Goal: Task Accomplishment & Management: Manage account settings

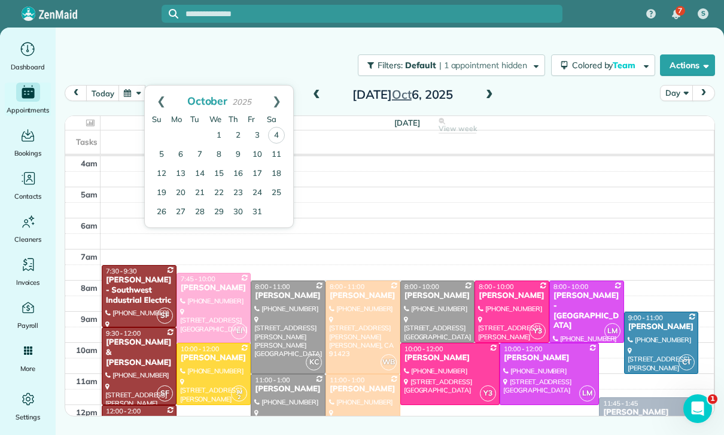
scroll to position [94, 0]
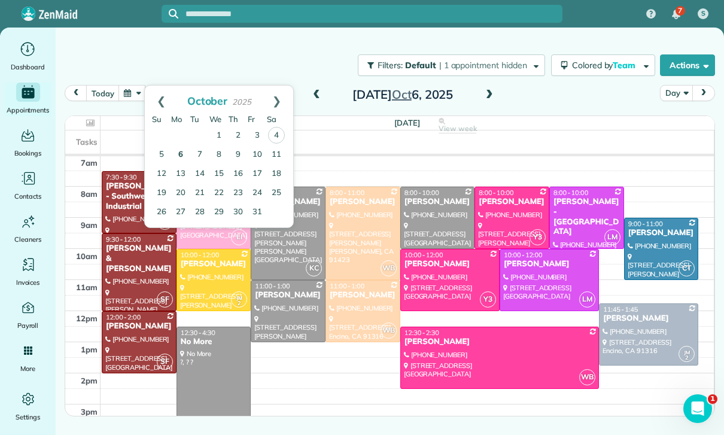
click at [180, 157] on link "6" at bounding box center [180, 154] width 19 height 19
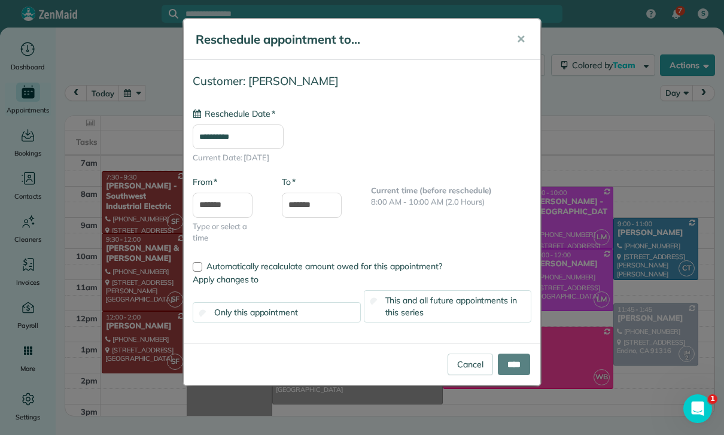
click at [246, 132] on input "**********" at bounding box center [238, 136] width 91 height 25
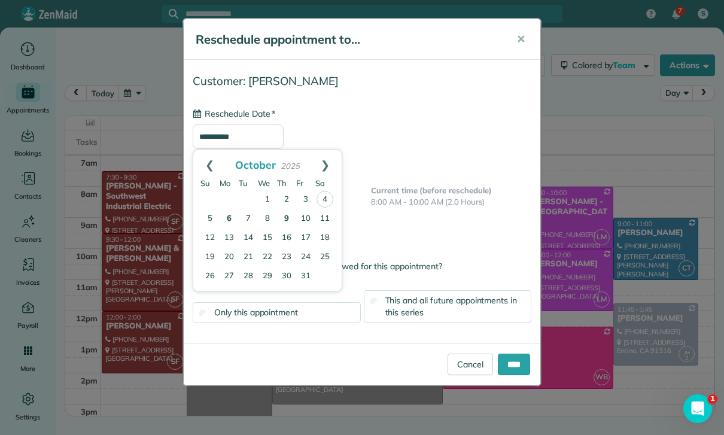
click at [282, 218] on link "9" at bounding box center [286, 218] width 19 height 19
type input "**********"
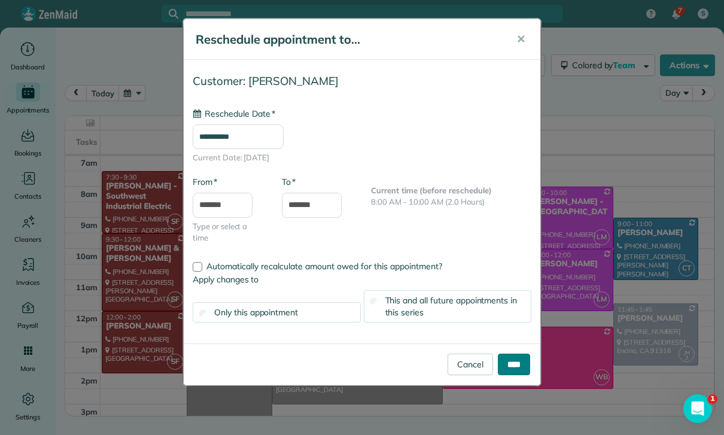
click at [515, 367] on input "****" at bounding box center [514, 365] width 32 height 22
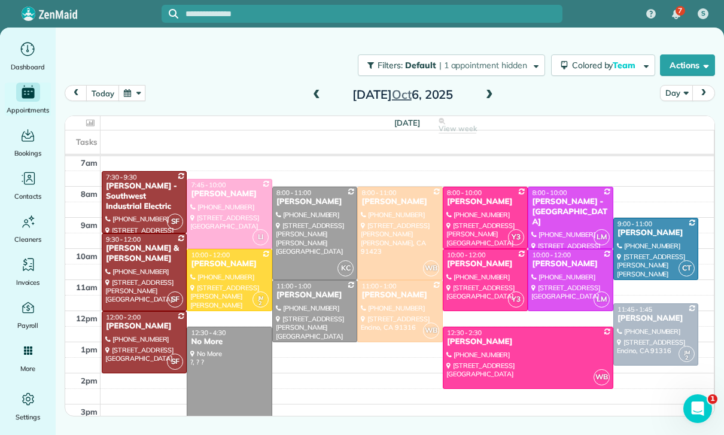
click at [133, 94] on button "button" at bounding box center [132, 93] width 28 height 16
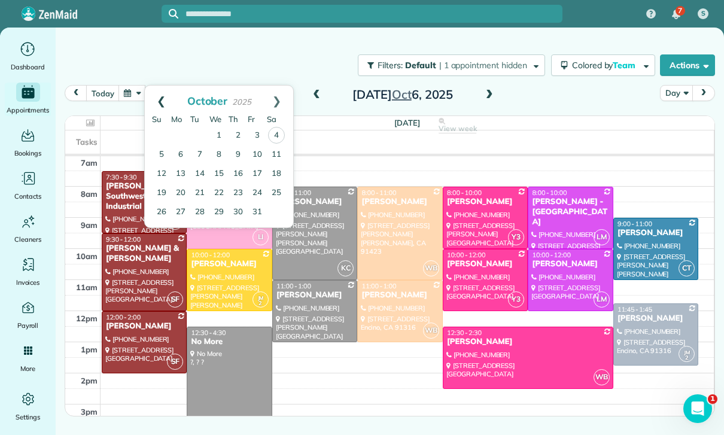
click at [162, 100] on link "Prev" at bounding box center [161, 101] width 33 height 30
click at [279, 171] on link "20" at bounding box center [276, 173] width 19 height 19
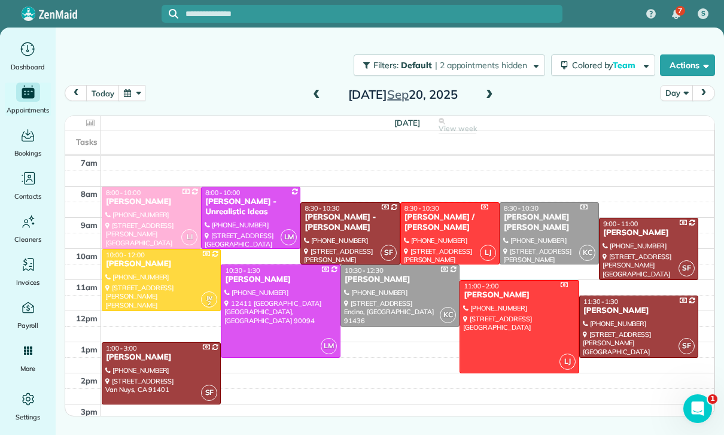
click at [127, 109] on div "today Day Saturday Sep 20, 2025 Saturday View week $2,244.00 26 Man Hours 12 Ap…" at bounding box center [390, 230] width 650 height 291
click at [135, 92] on button "button" at bounding box center [132, 93] width 28 height 16
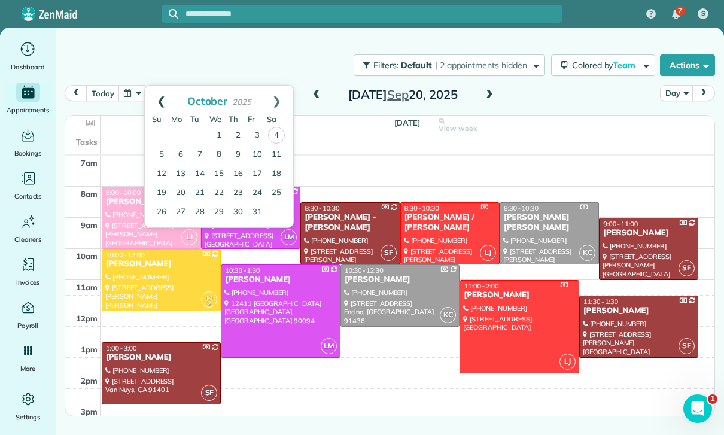
click at [156, 99] on link "Prev" at bounding box center [161, 101] width 33 height 30
click at [279, 190] on link "27" at bounding box center [276, 192] width 19 height 19
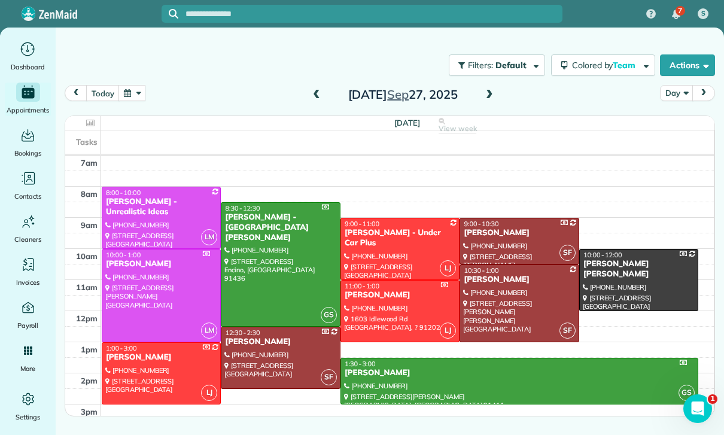
click at [432, 379] on div at bounding box center [519, 380] width 357 height 45
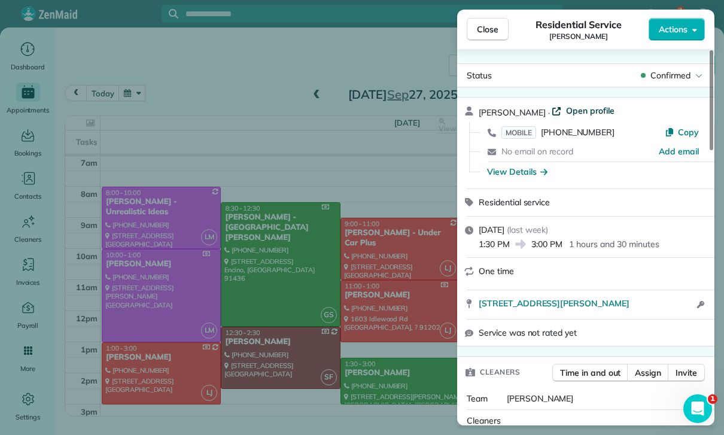
click at [572, 110] on span "Open profile" at bounding box center [590, 111] width 48 height 12
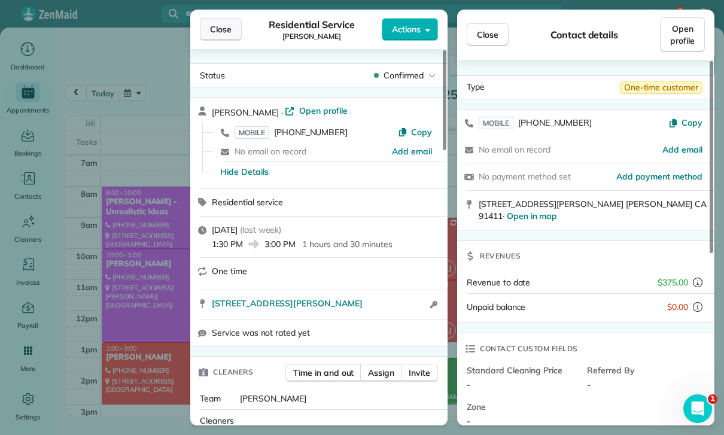
click at [230, 30] on span "Close" at bounding box center [221, 29] width 22 height 12
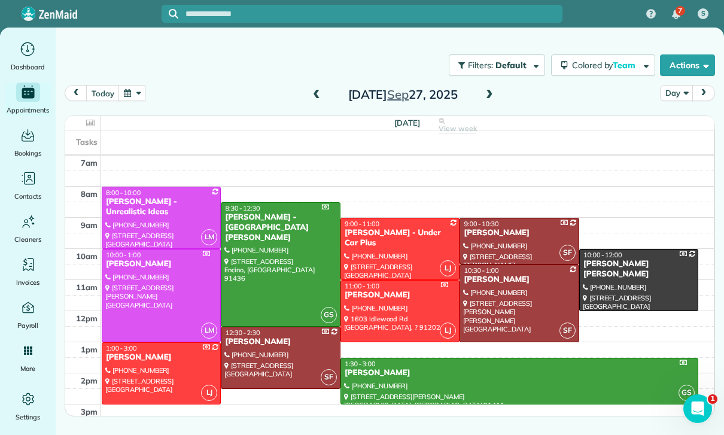
click at [495, 90] on span at bounding box center [489, 95] width 13 height 11
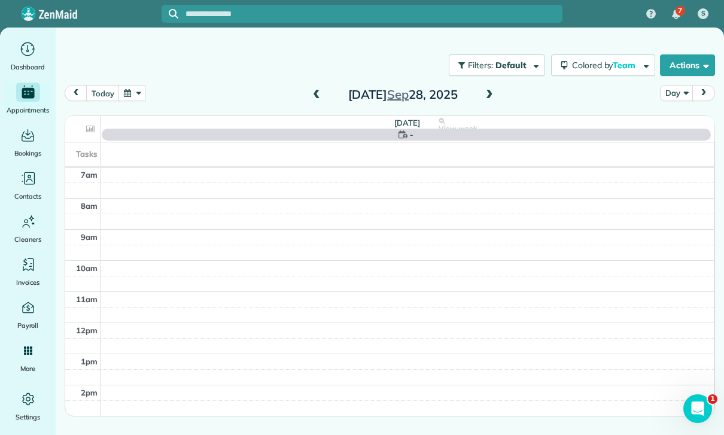
scroll to position [94, 0]
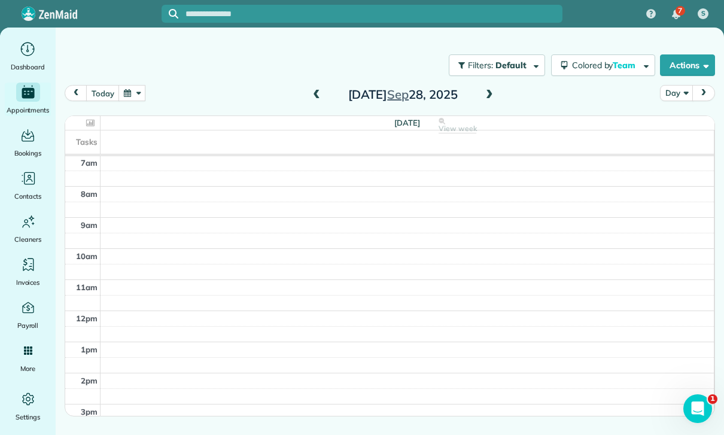
click at [492, 93] on span at bounding box center [489, 95] width 13 height 11
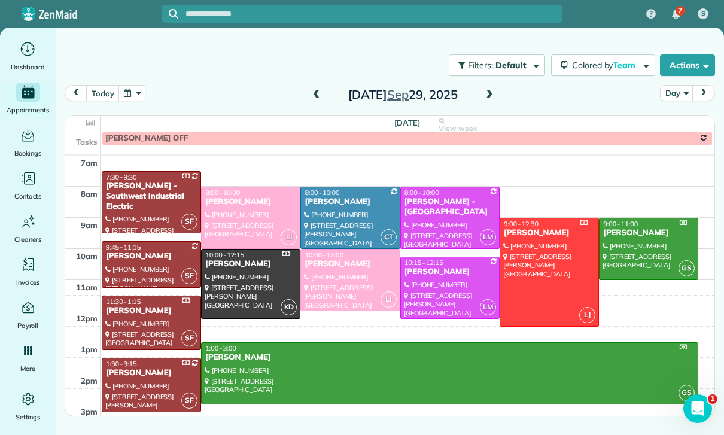
click at [485, 95] on span at bounding box center [489, 95] width 13 height 11
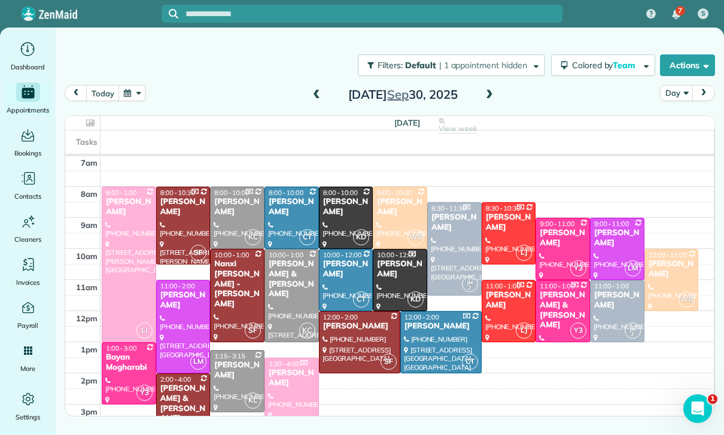
click at [313, 97] on span at bounding box center [316, 95] width 13 height 11
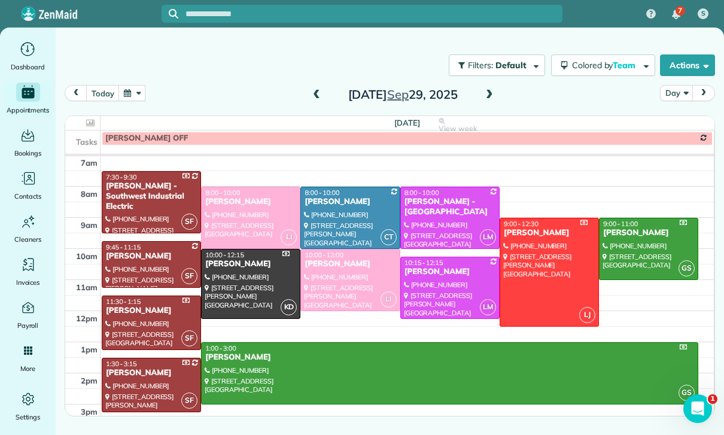
click at [494, 93] on span at bounding box center [489, 95] width 13 height 11
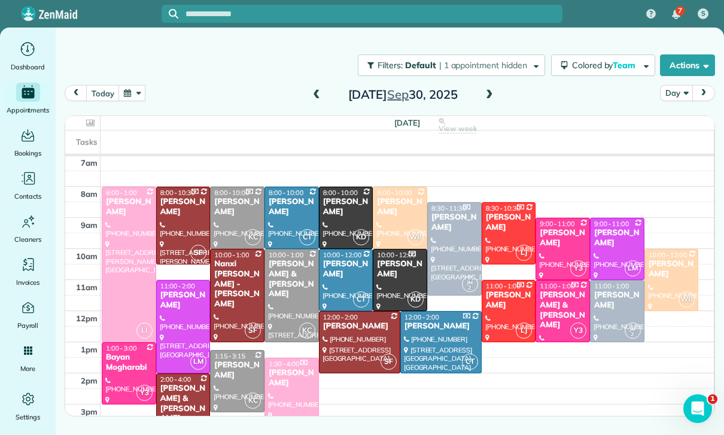
click at [483, 95] on span at bounding box center [489, 95] width 13 height 11
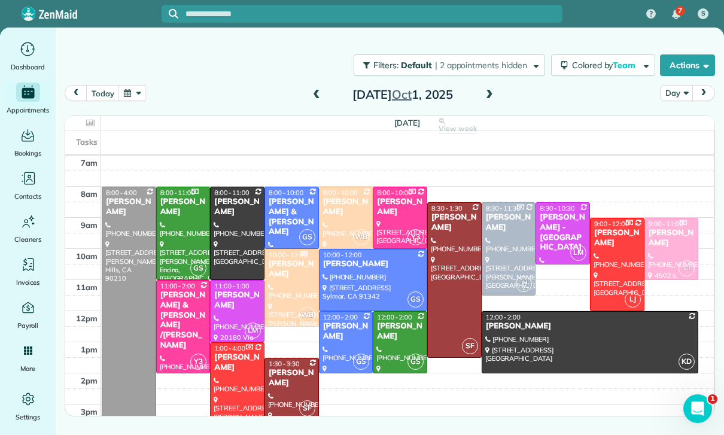
click at [491, 96] on span at bounding box center [489, 95] width 13 height 11
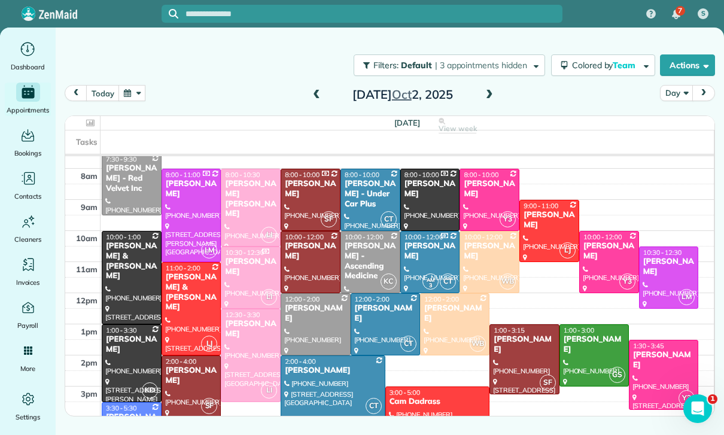
scroll to position [112, 0]
click at [487, 97] on span at bounding box center [489, 95] width 13 height 11
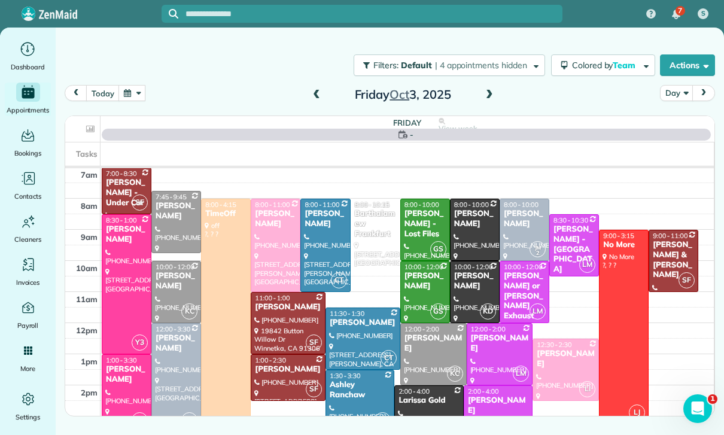
scroll to position [94, 0]
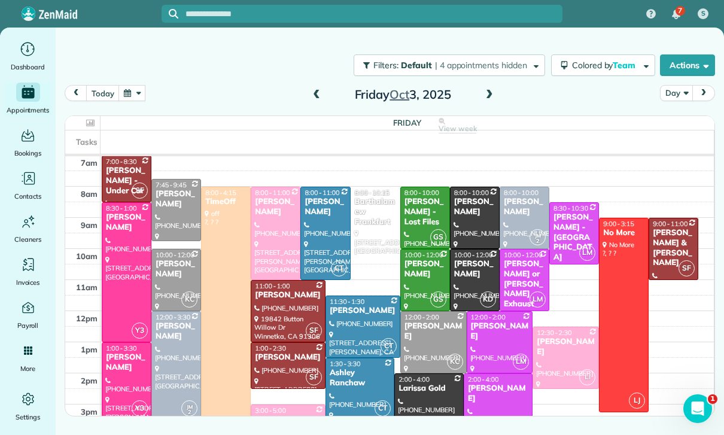
click at [486, 94] on span at bounding box center [489, 95] width 13 height 11
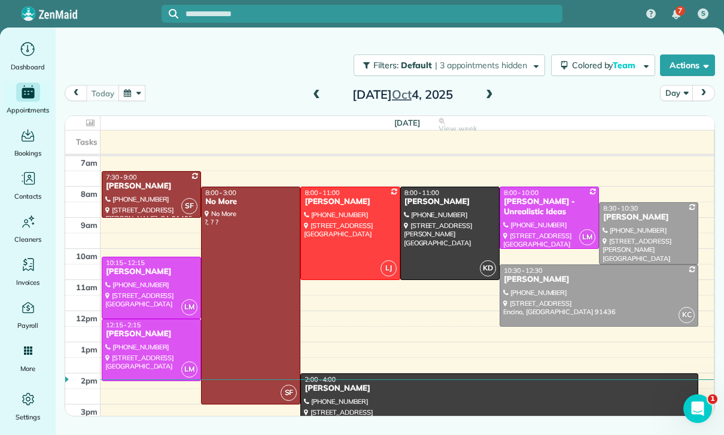
click at [132, 93] on button "button" at bounding box center [132, 93] width 28 height 16
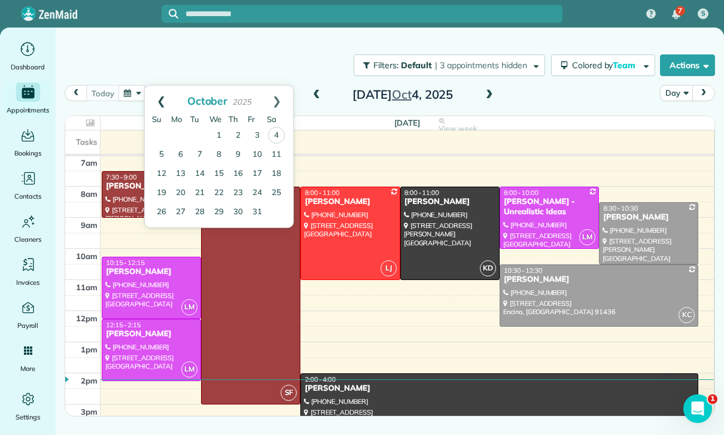
click at [153, 100] on link "Prev" at bounding box center [161, 101] width 33 height 30
click at [258, 175] on link "19" at bounding box center [257, 173] width 19 height 19
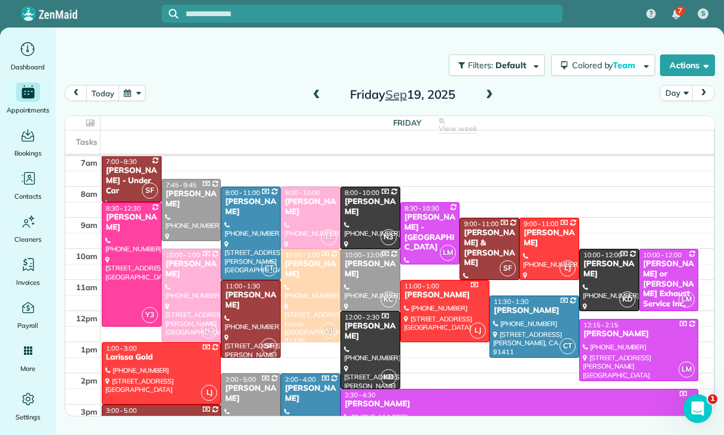
click at [133, 92] on button "button" at bounding box center [132, 93] width 28 height 16
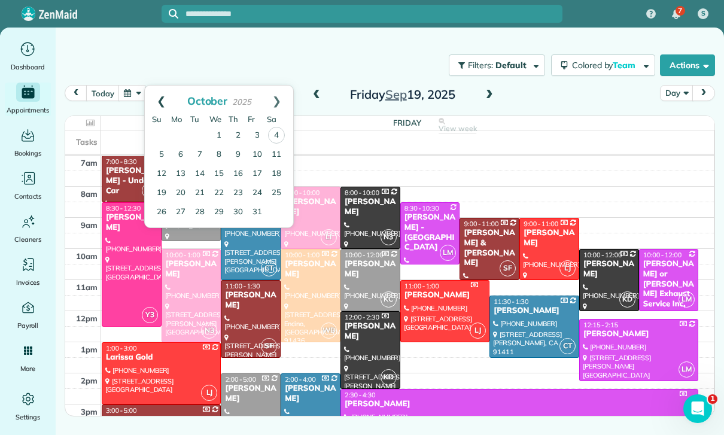
click at [158, 100] on link "Prev" at bounding box center [161, 101] width 33 height 30
click at [257, 153] on link "12" at bounding box center [257, 154] width 19 height 19
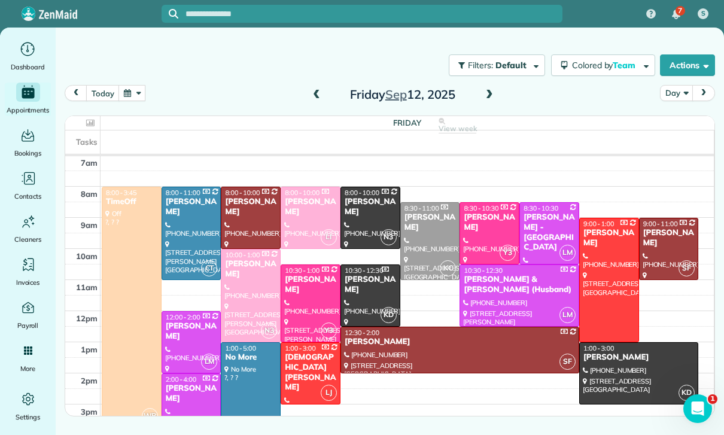
click at [136, 98] on button "button" at bounding box center [132, 93] width 28 height 16
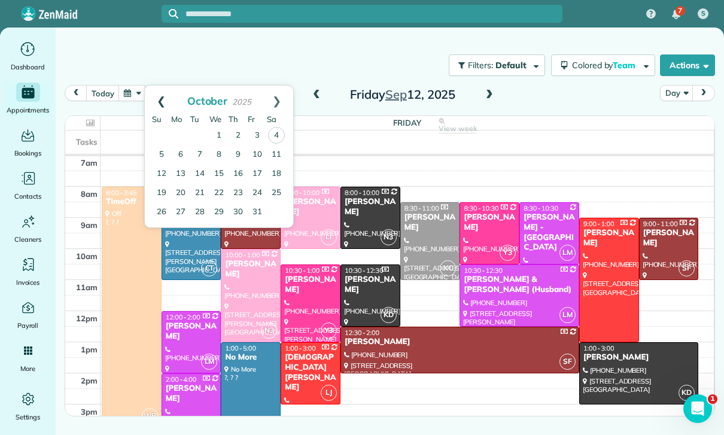
click at [156, 102] on link "Prev" at bounding box center [161, 101] width 33 height 30
click at [260, 188] on link "26" at bounding box center [257, 192] width 19 height 19
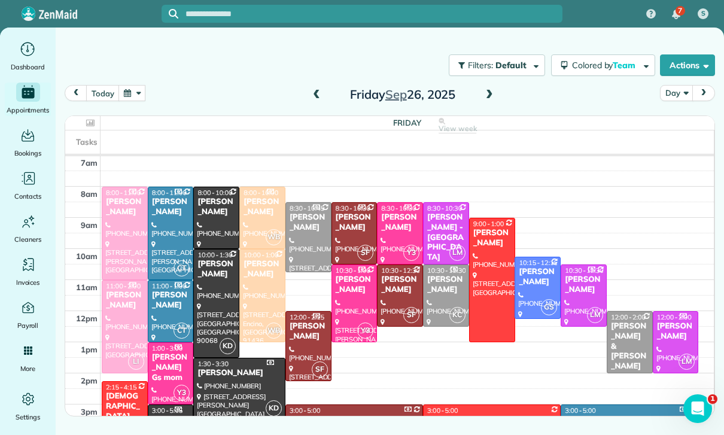
click at [172, 371] on div "Elma Vahramian - Lala Gs mom" at bounding box center [170, 367] width 39 height 31
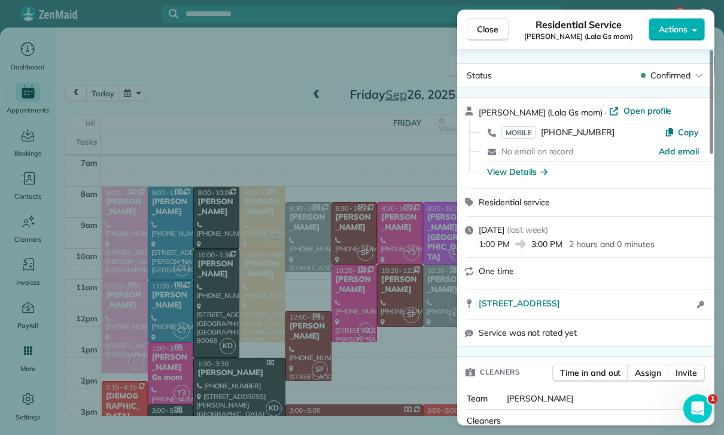
scroll to position [94, 0]
click at [643, 111] on span "Open profile" at bounding box center [647, 111] width 48 height 12
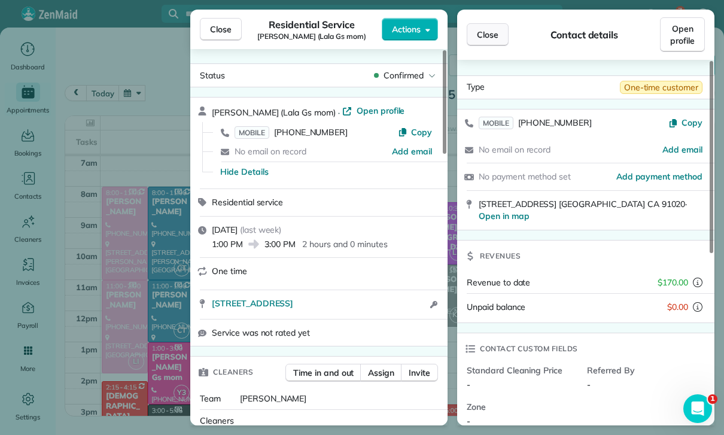
click at [489, 39] on span "Close" at bounding box center [488, 35] width 22 height 12
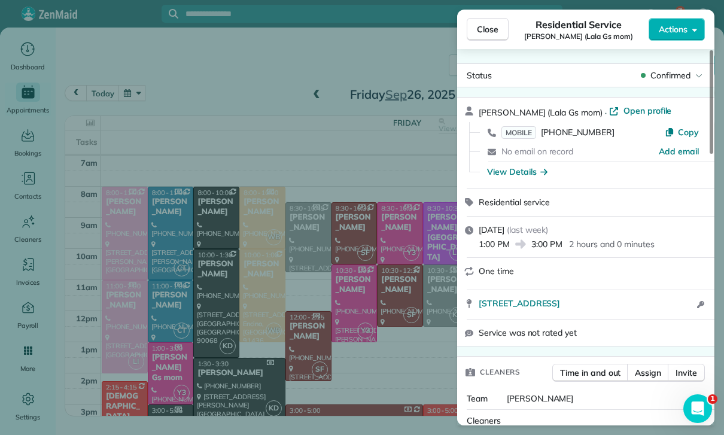
click at [136, 86] on div "Close Residential Service Elma Vahramian (Lala Gs mom) Actions Status Confirmed…" at bounding box center [362, 217] width 724 height 435
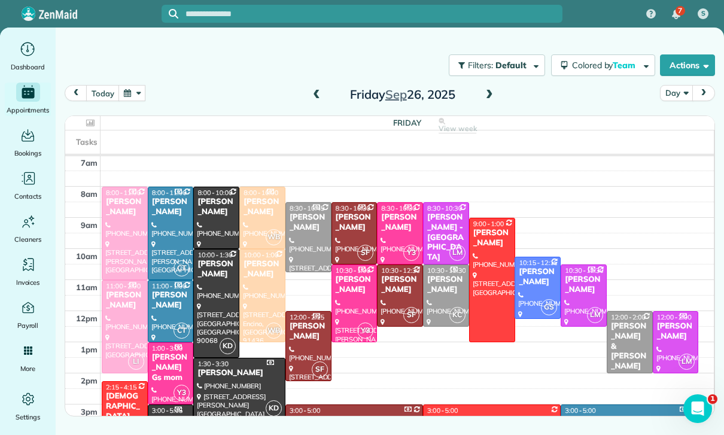
click at [132, 92] on button "button" at bounding box center [132, 93] width 28 height 16
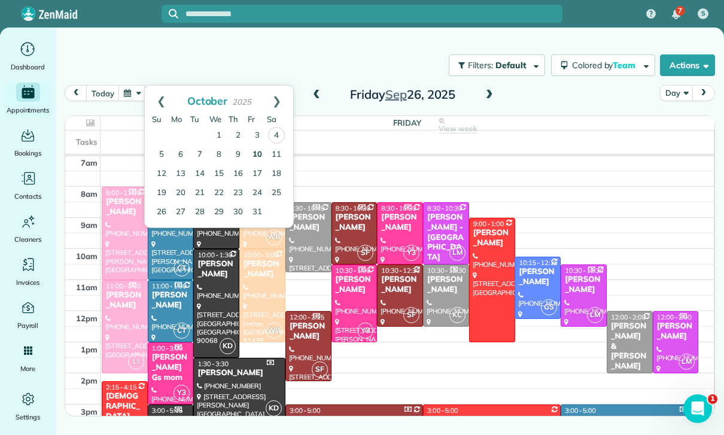
click at [261, 147] on link "10" at bounding box center [257, 154] width 19 height 19
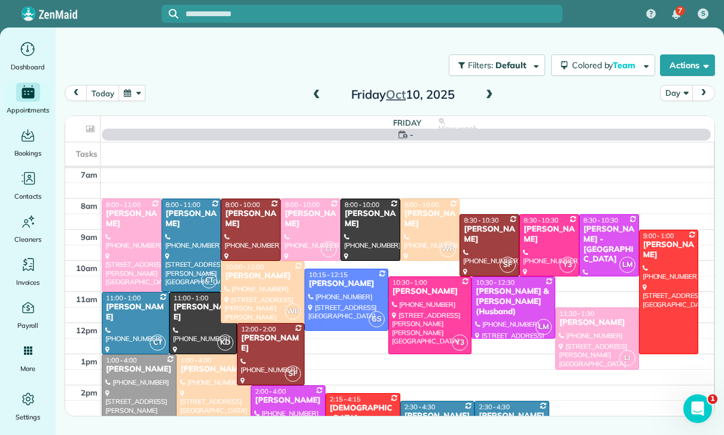
scroll to position [94, 0]
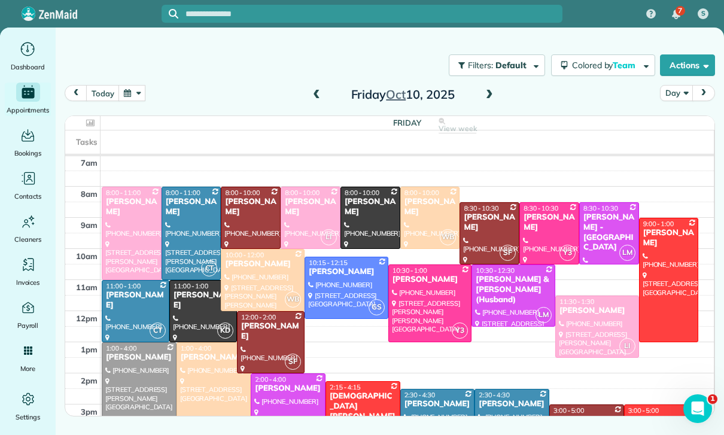
click at [135, 93] on button "button" at bounding box center [132, 93] width 28 height 16
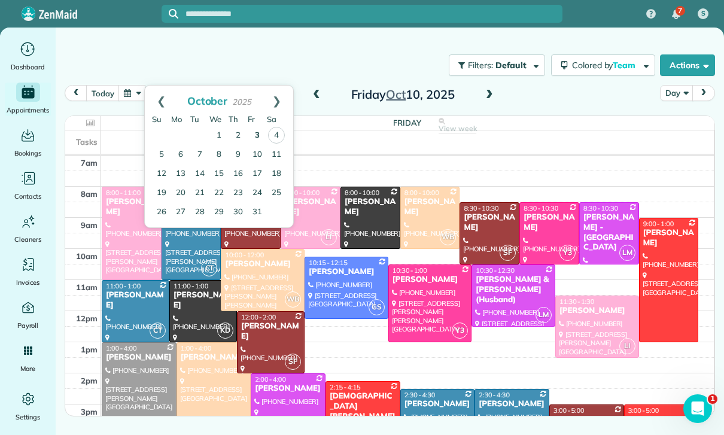
click at [261, 128] on link "3" at bounding box center [257, 135] width 19 height 19
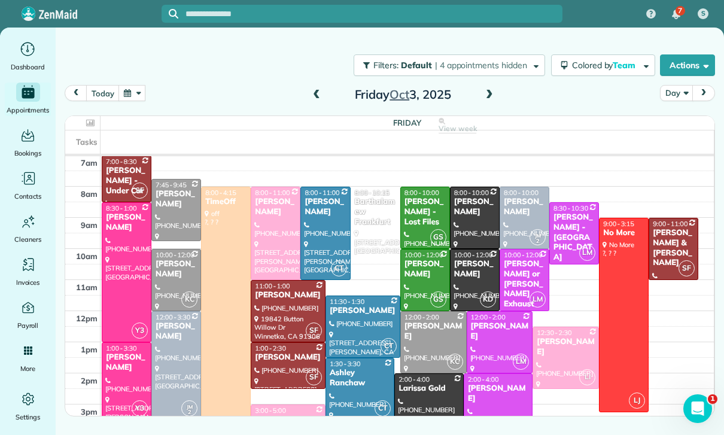
click at [275, 364] on div at bounding box center [288, 365] width 74 height 45
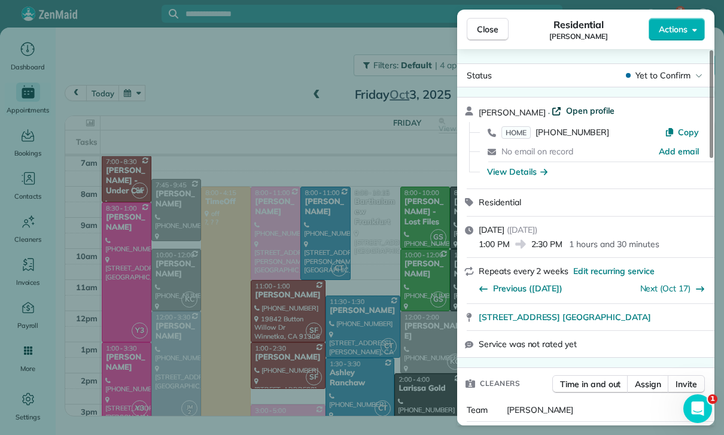
click at [579, 111] on span "Open profile" at bounding box center [590, 111] width 48 height 12
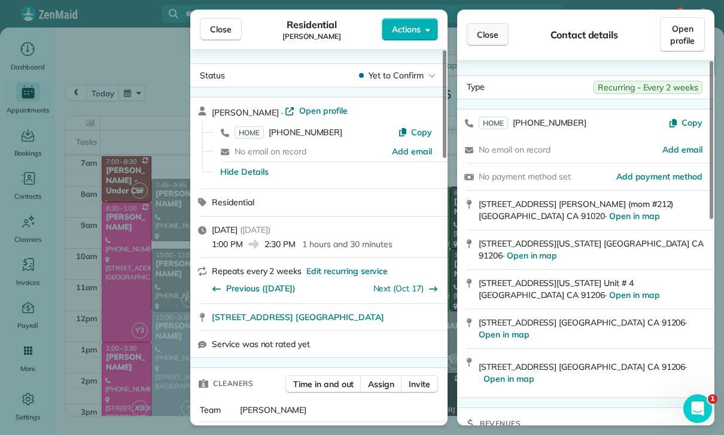
click at [492, 31] on span "Close" at bounding box center [488, 35] width 22 height 12
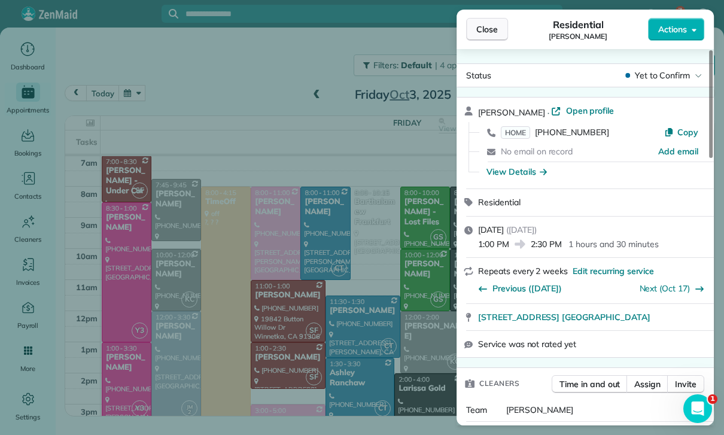
click at [479, 28] on span "Close" at bounding box center [487, 29] width 22 height 12
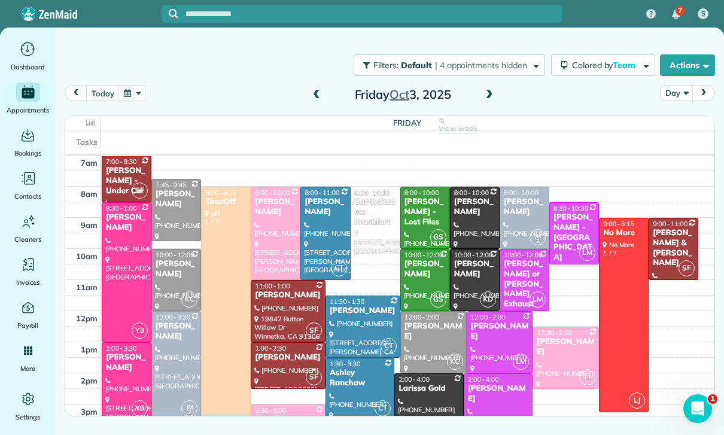
click at [130, 90] on button "button" at bounding box center [132, 93] width 28 height 16
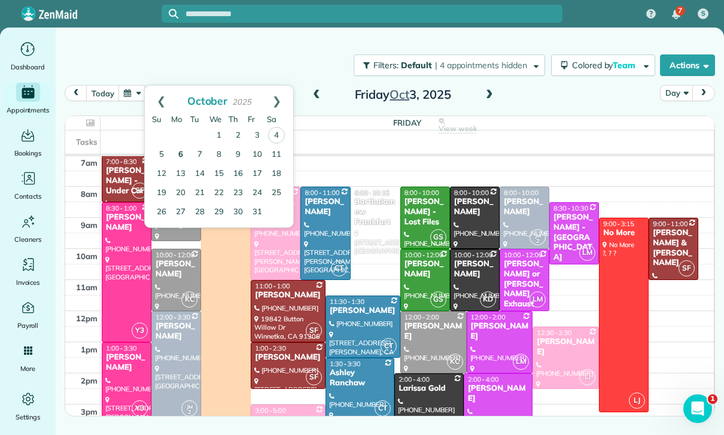
click at [181, 156] on link "6" at bounding box center [180, 154] width 19 height 19
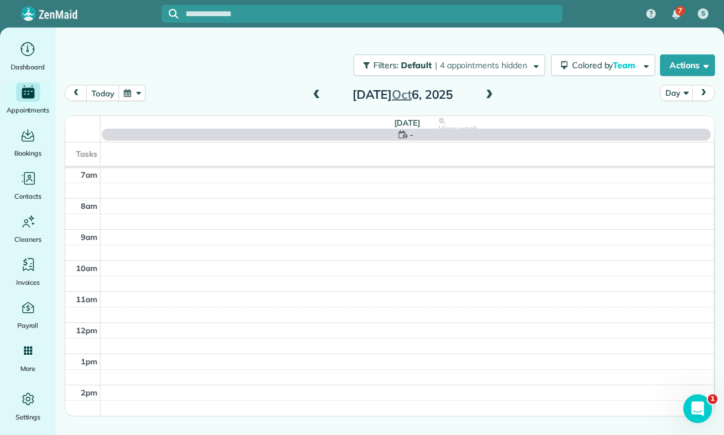
scroll to position [94, 0]
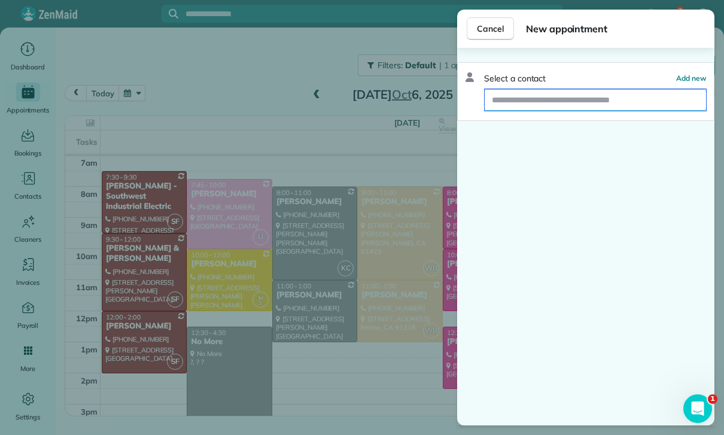
click at [539, 97] on input "text" at bounding box center [595, 100] width 221 height 22
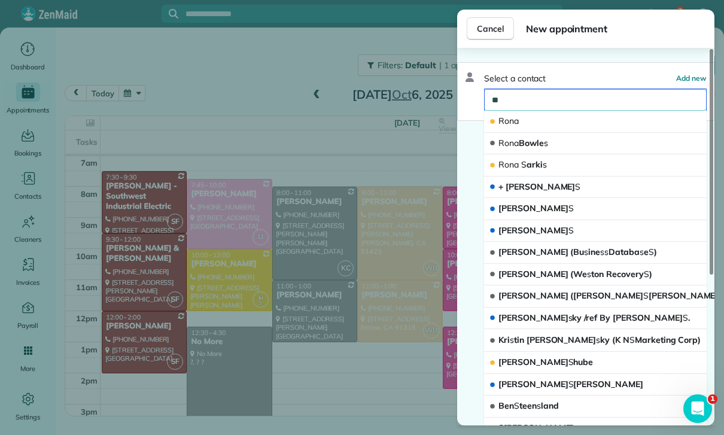
type input "*"
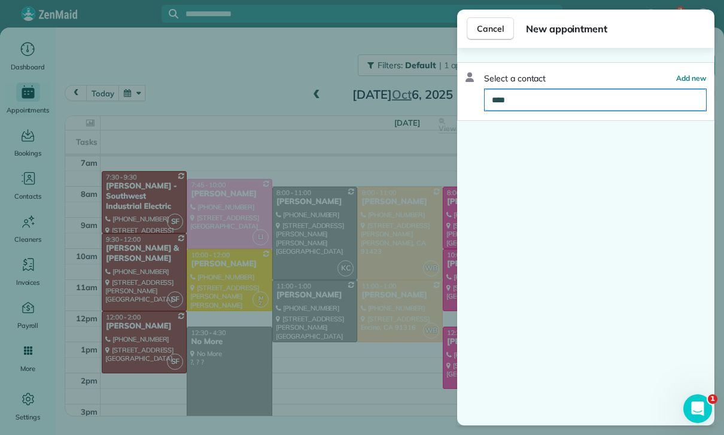
type input "*****"
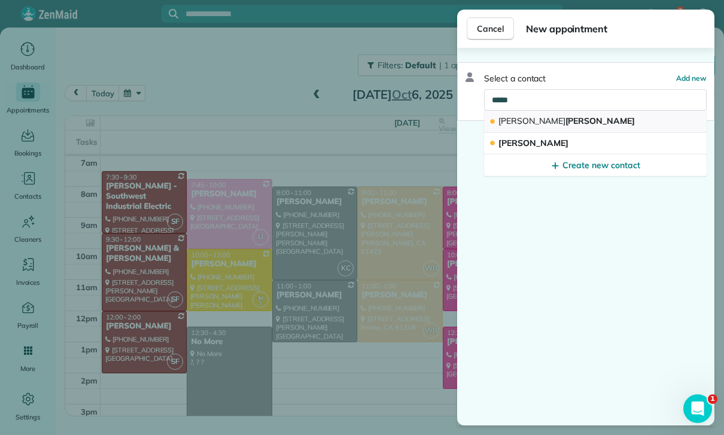
click at [579, 119] on button "Asher Yousif" at bounding box center [595, 122] width 223 height 22
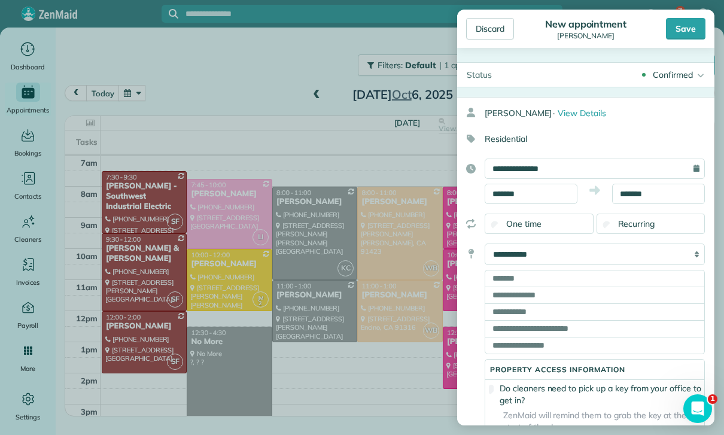
click at [612, 251] on select "**********" at bounding box center [595, 254] width 220 height 22
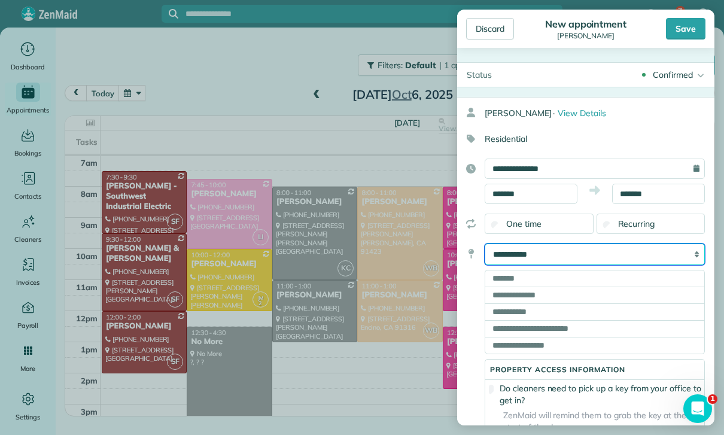
select select "*******"
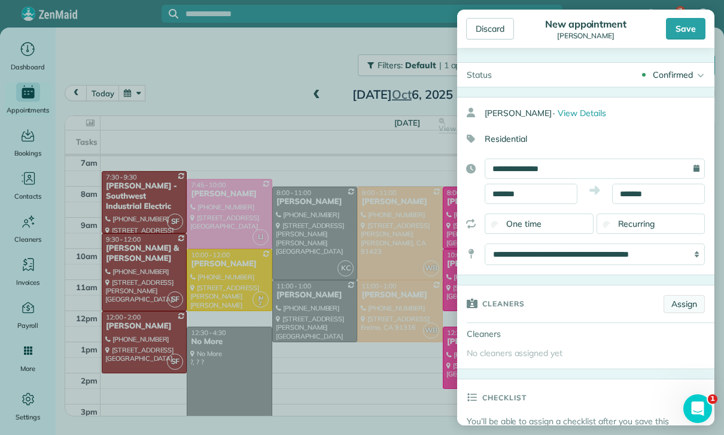
click at [687, 306] on link "Assign" at bounding box center [683, 304] width 41 height 18
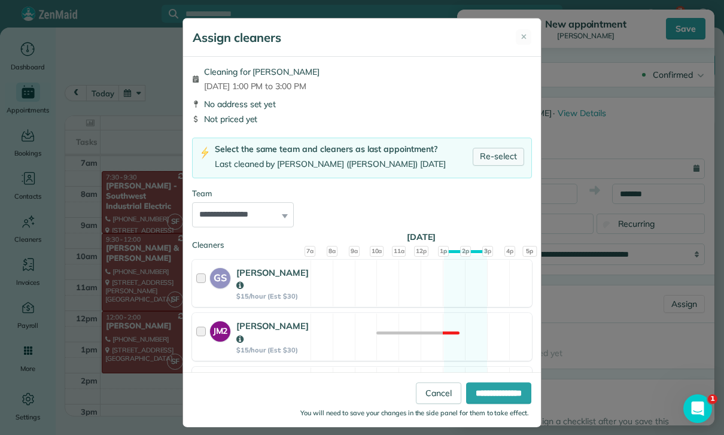
click at [508, 154] on link "Re-select" at bounding box center [498, 157] width 51 height 18
select select "*****"
click at [491, 404] on input "**********" at bounding box center [498, 393] width 65 height 22
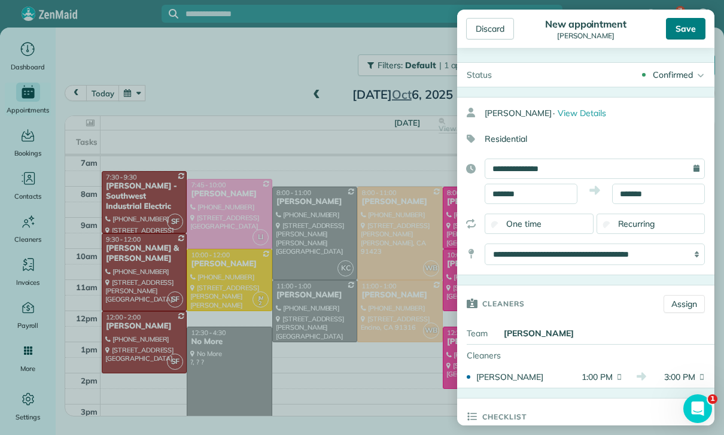
click at [680, 26] on div "Save" at bounding box center [685, 29] width 39 height 22
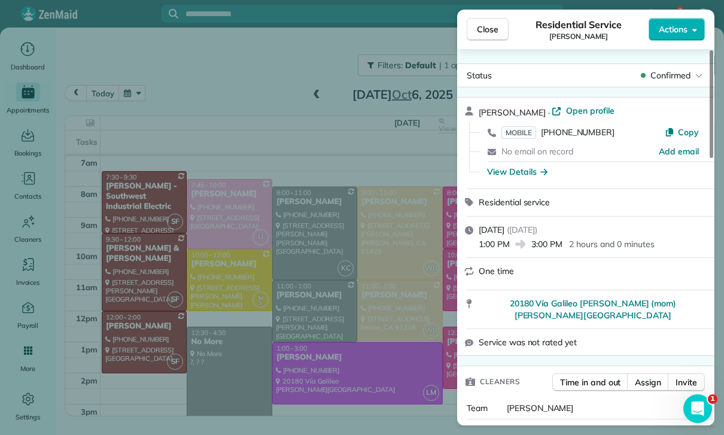
scroll to position [94, 0]
click at [499, 25] on button "Close" at bounding box center [488, 29] width 42 height 23
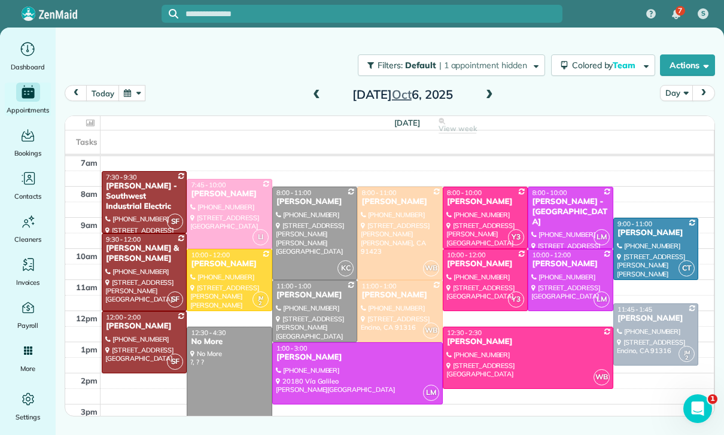
click at [133, 92] on button "button" at bounding box center [132, 93] width 28 height 16
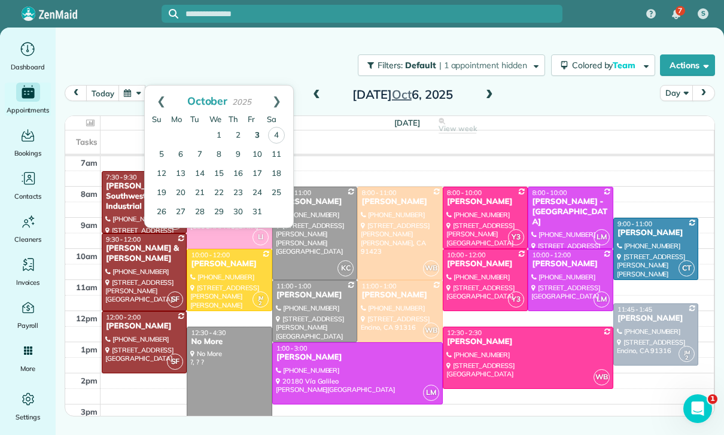
click at [255, 135] on link "3" at bounding box center [257, 135] width 19 height 19
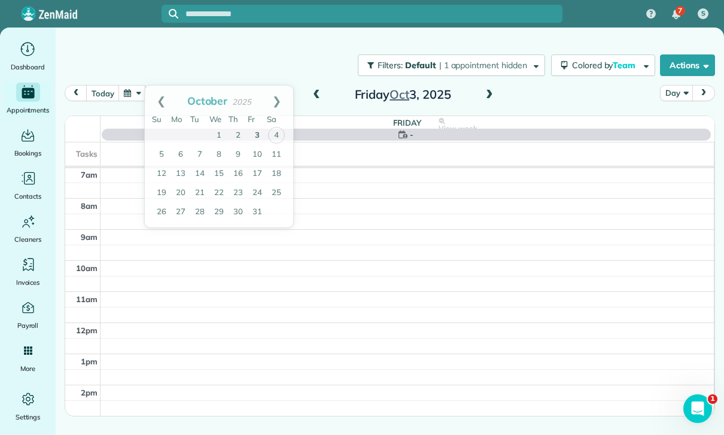
scroll to position [94, 0]
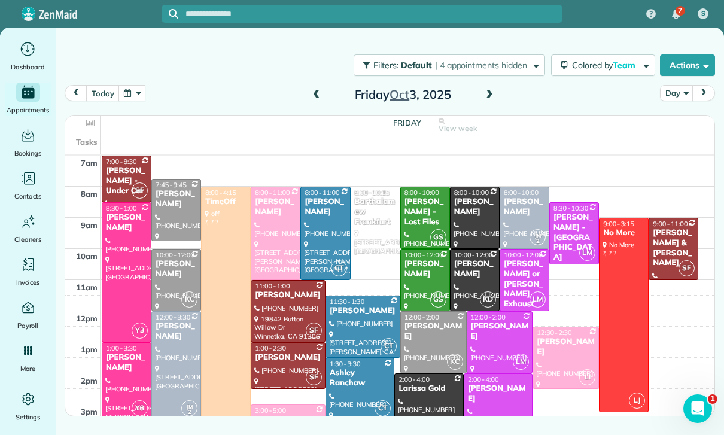
click at [375, 217] on div "Barthalamew Frankfurt" at bounding box center [375, 212] width 42 height 31
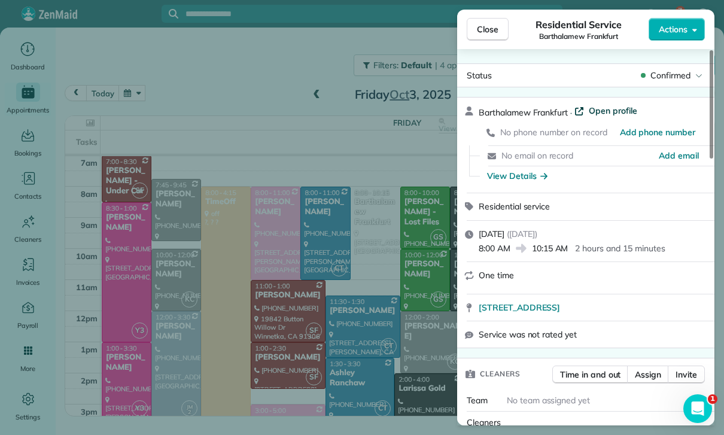
click at [625, 108] on span "Open profile" at bounding box center [613, 111] width 48 height 12
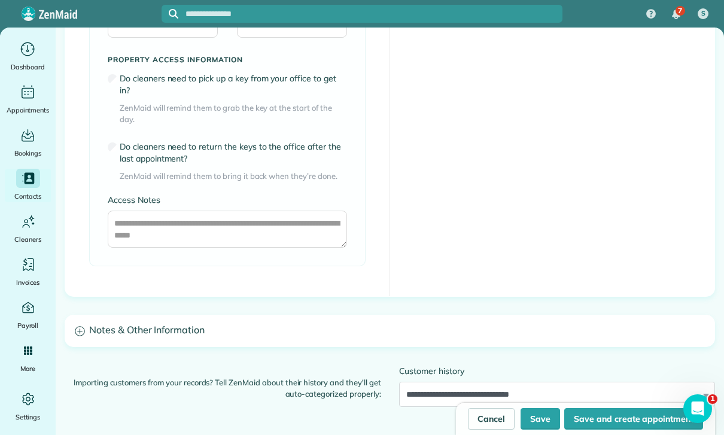
scroll to position [909, 0]
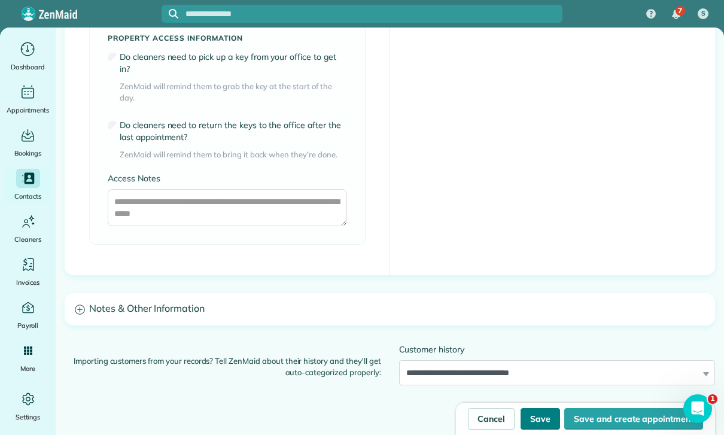
click at [543, 413] on button "Save" at bounding box center [539, 419] width 39 height 22
type input "**********"
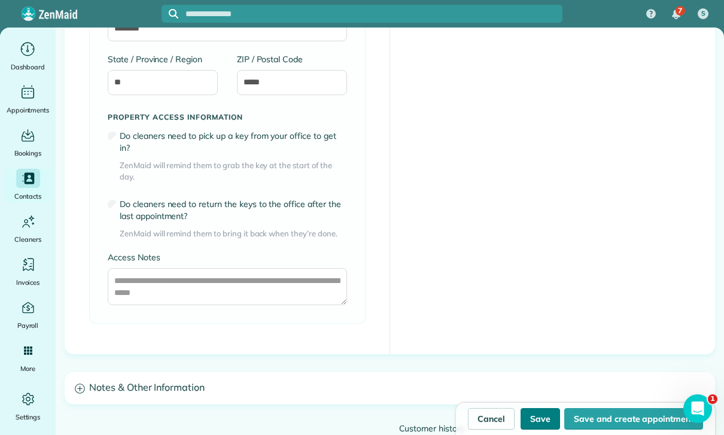
click at [543, 419] on button "Save" at bounding box center [539, 419] width 39 height 22
type input "**********"
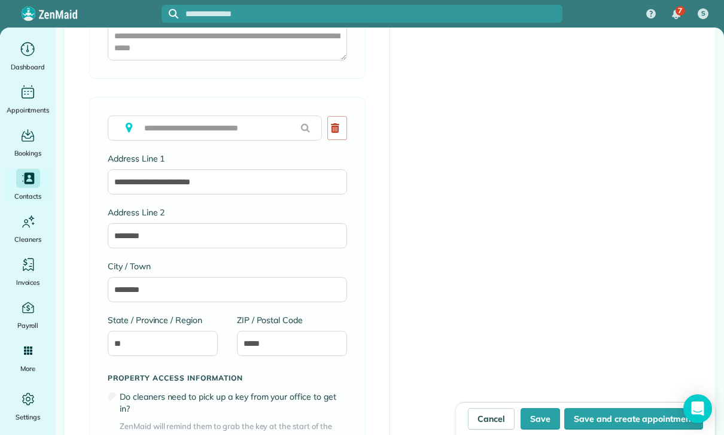
scroll to position [1655, 0]
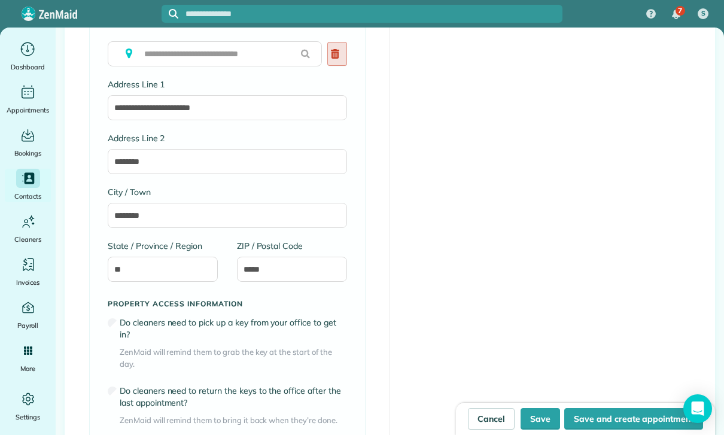
click at [336, 55] on use at bounding box center [335, 54] width 8 height 10
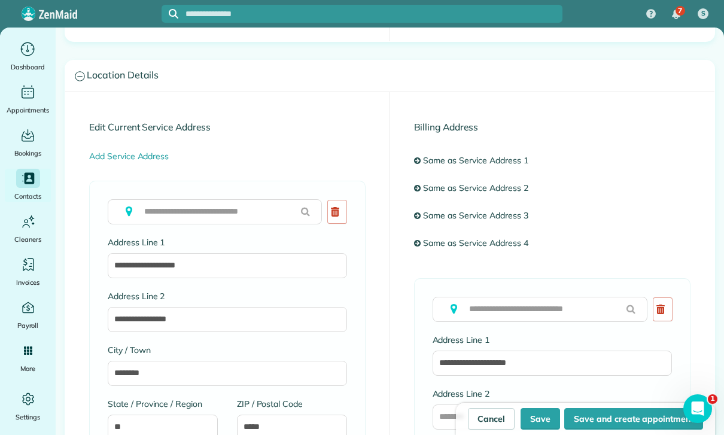
scroll to position [447, 0]
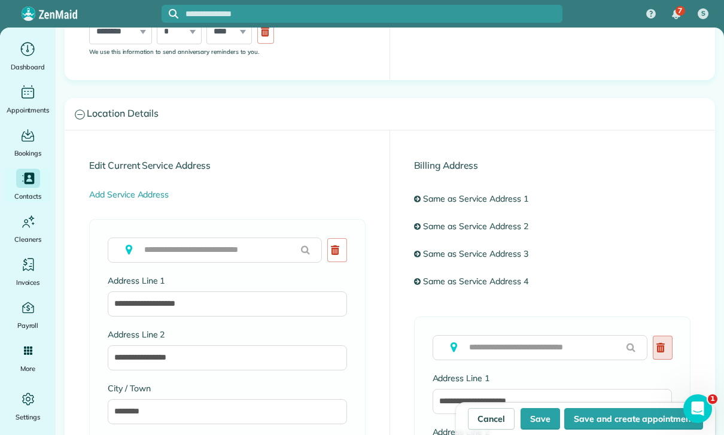
click at [663, 345] on use at bounding box center [660, 348] width 8 height 10
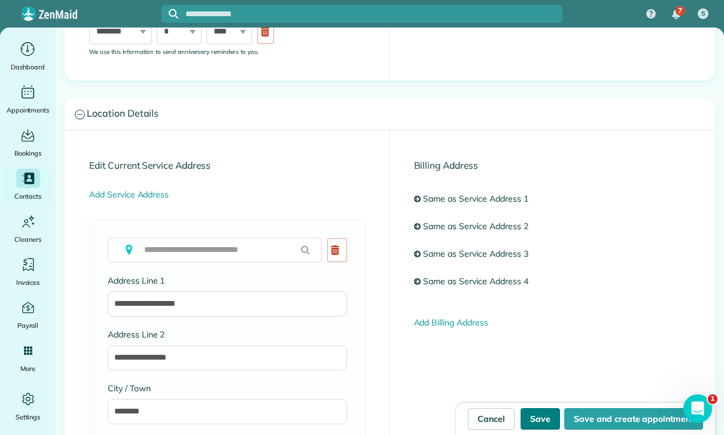
click at [547, 422] on button "Save" at bounding box center [539, 419] width 39 height 22
type input "**********"
